Goal: Task Accomplishment & Management: Manage account settings

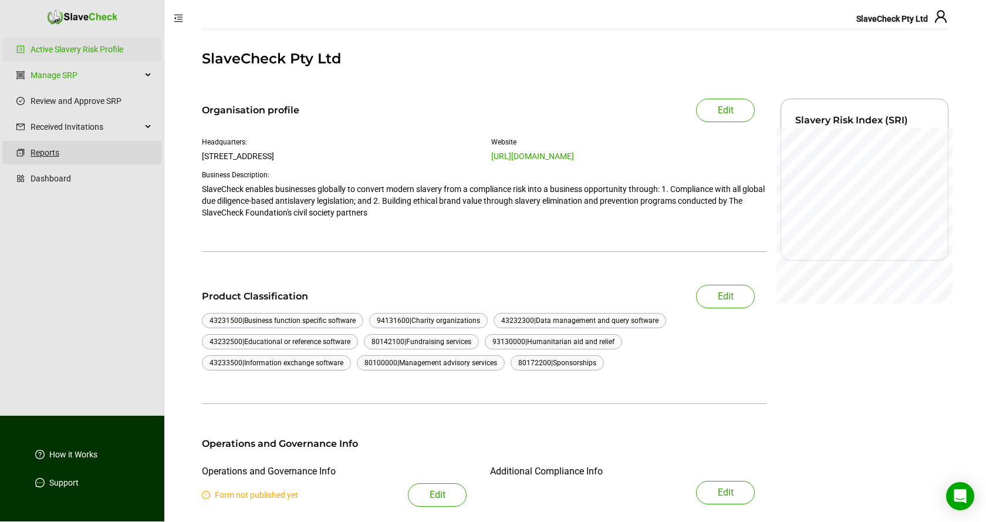
click at [44, 153] on link "Reports" at bounding box center [92, 152] width 122 height 23
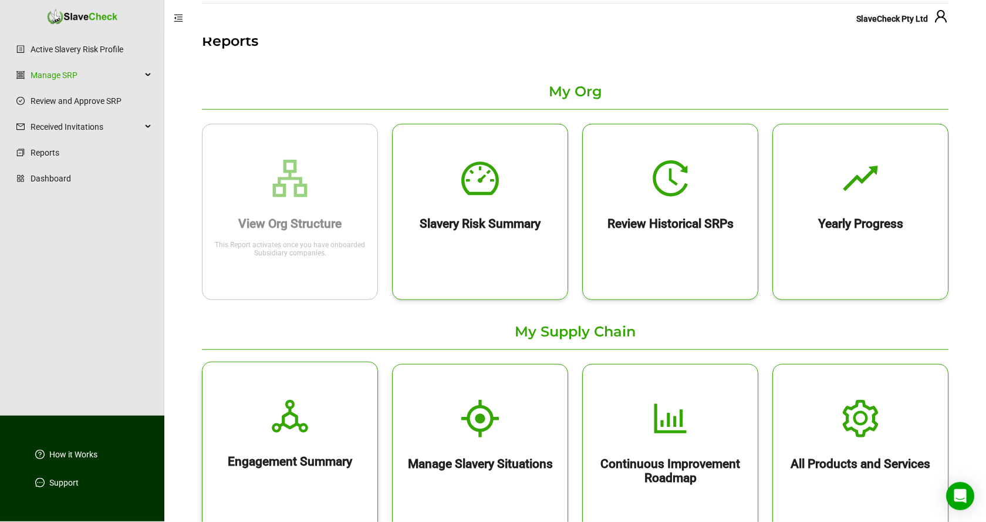
scroll to position [60, 0]
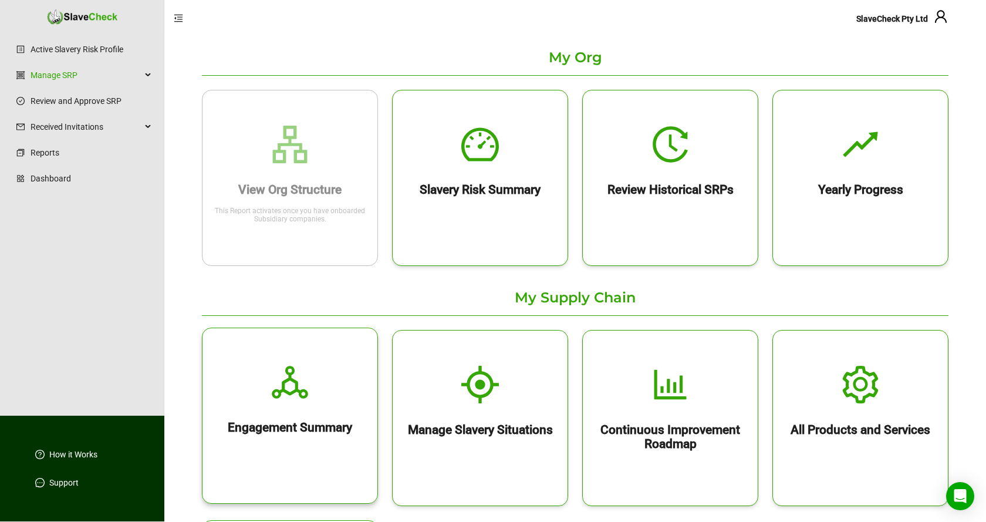
click at [291, 388] on icon "deployment-unit" at bounding box center [290, 382] width 38 height 38
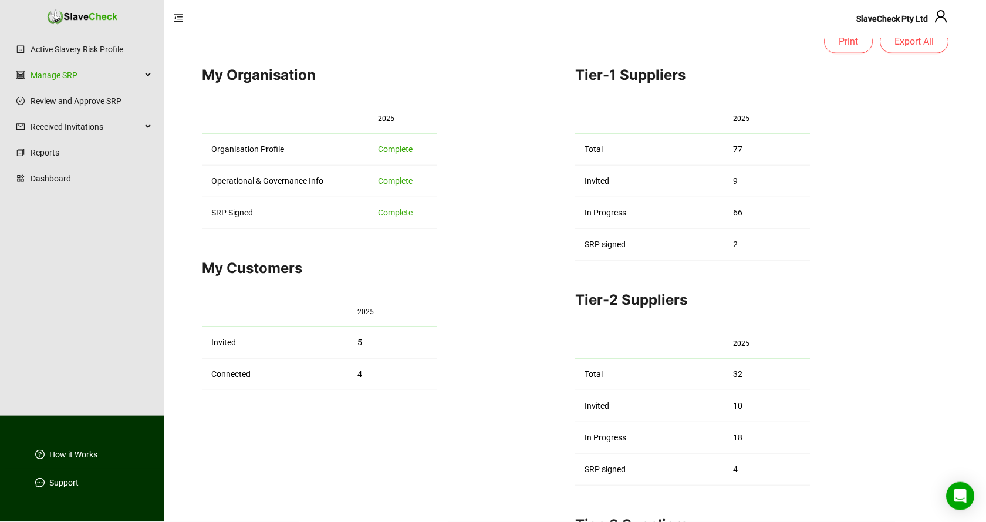
scroll to position [120, 0]
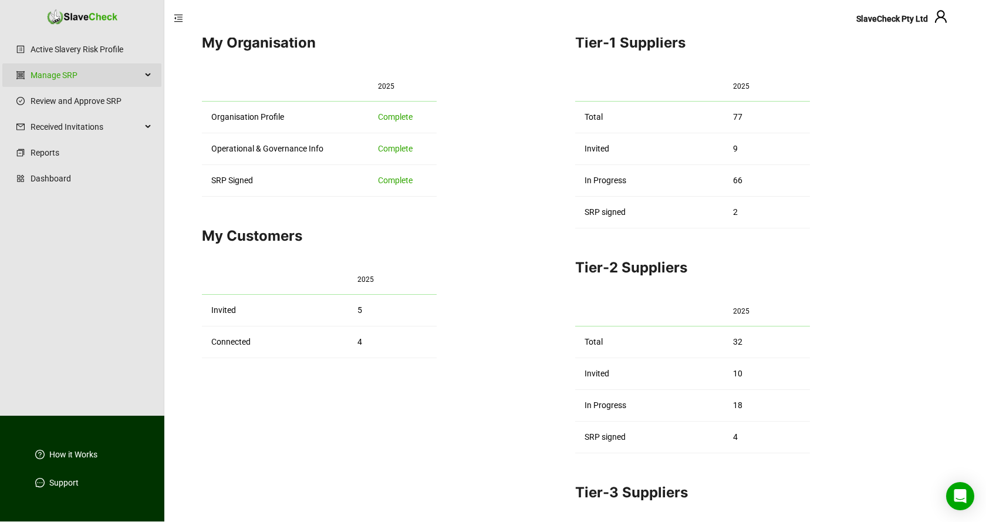
click at [147, 76] on div "Manage SRP" at bounding box center [81, 74] width 159 height 23
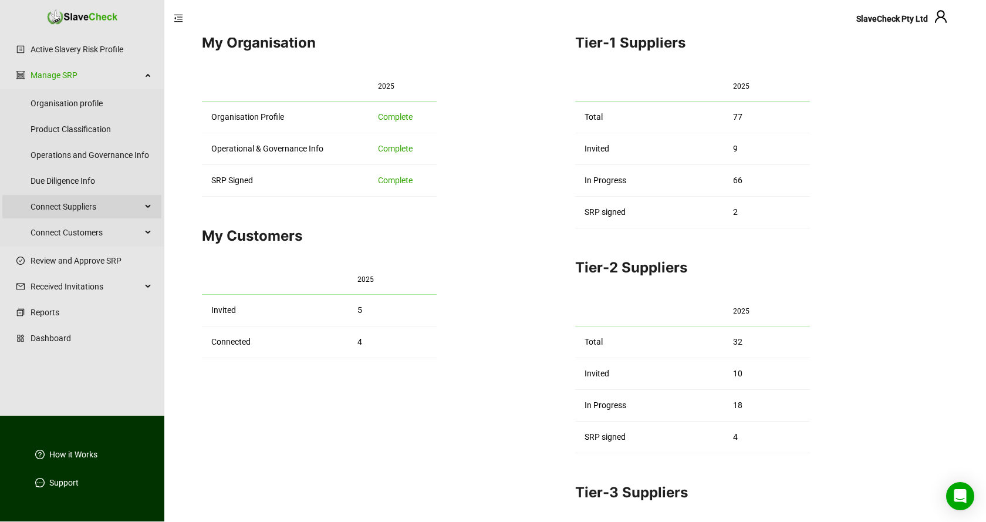
click at [148, 207] on icon at bounding box center [149, 207] width 6 height 0
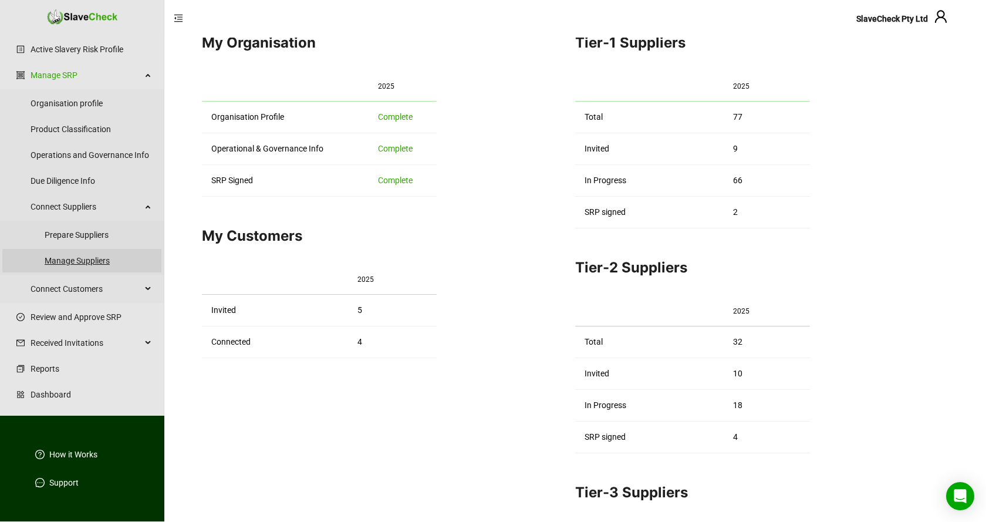
click at [87, 261] on link "Manage Suppliers" at bounding box center [98, 260] width 107 height 23
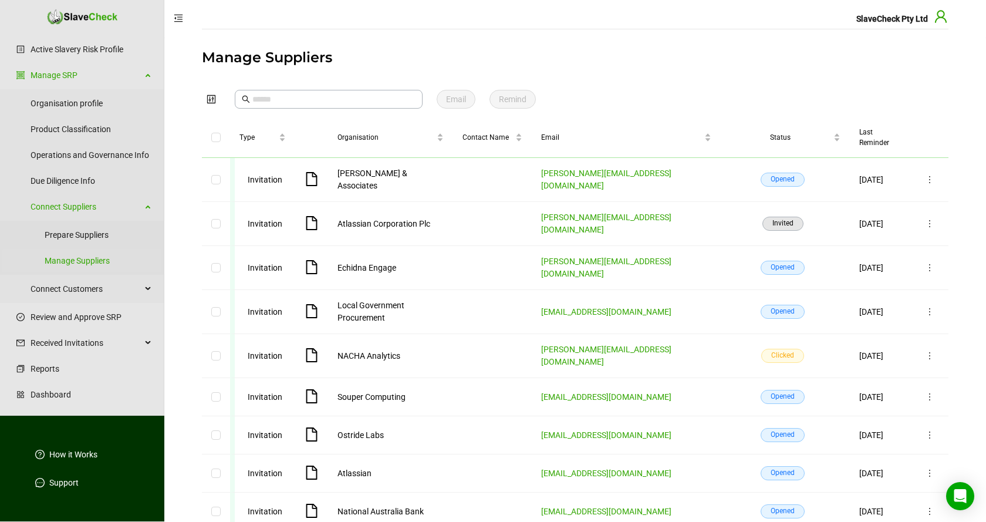
click at [942, 19] on icon "user" at bounding box center [941, 16] width 14 height 14
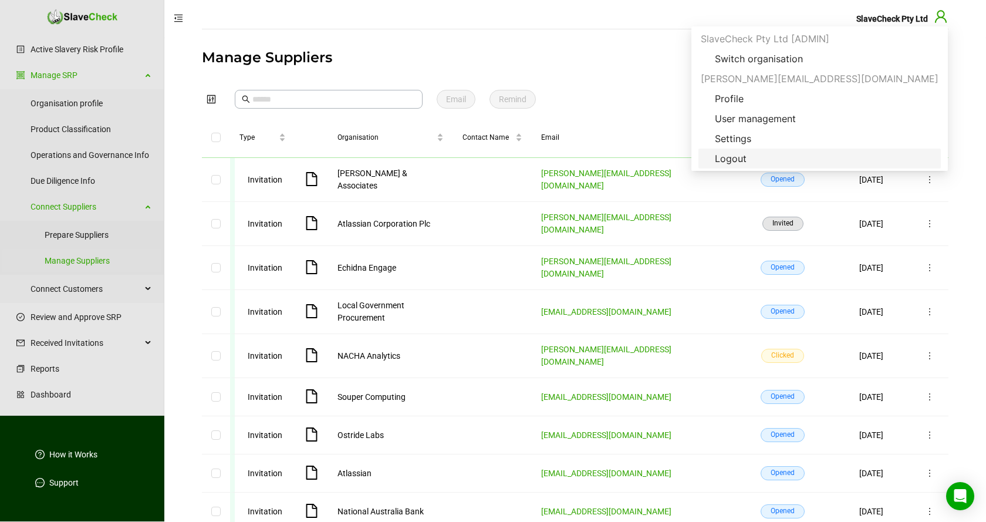
click at [756, 160] on span "Logout" at bounding box center [731, 158] width 50 height 14
